Goal: Navigation & Orientation: Find specific page/section

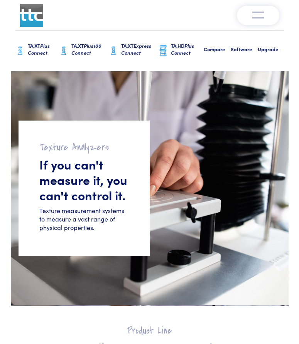
click at [40, 26] on img at bounding box center [31, 15] width 23 height 23
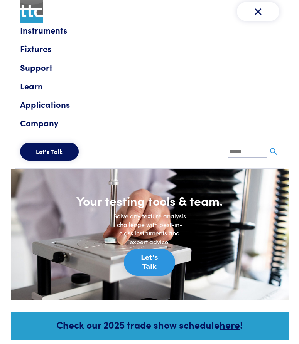
click at [37, 47] on link "Fixtures" at bounding box center [149, 49] width 259 height 14
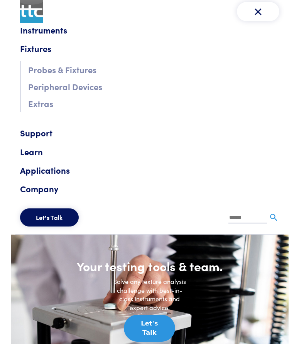
click at [72, 74] on link "Probes & Fixtures" at bounding box center [153, 69] width 251 height 15
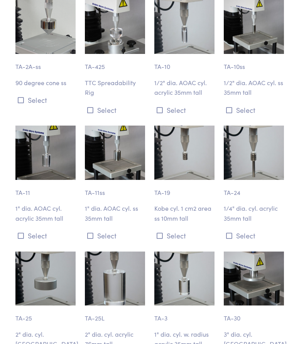
scroll to position [613, 0]
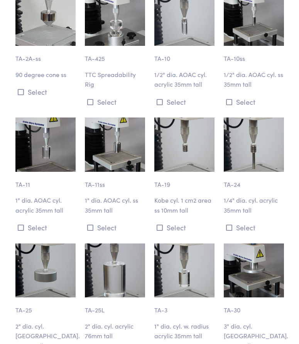
click at [76, 244] on div "TA-25 2" dia. cyl. alum. 20mm tall Select" at bounding box center [45, 307] width 69 height 126
click at [61, 244] on img at bounding box center [45, 271] width 60 height 54
click at [23, 298] on p "TA-25" at bounding box center [45, 307] width 60 height 18
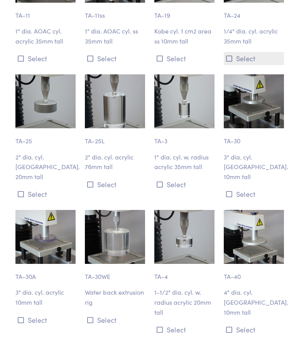
scroll to position [785, 0]
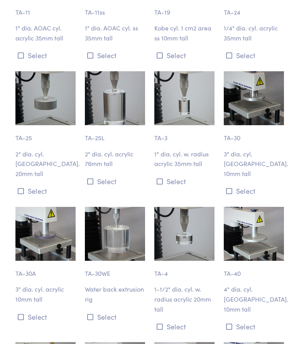
click at [160, 217] on img at bounding box center [184, 234] width 60 height 54
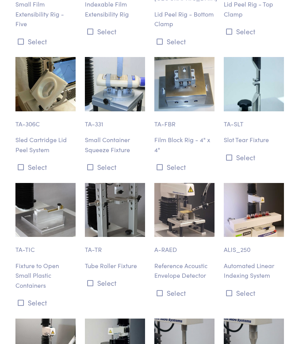
scroll to position [7076, 0]
